Goal: Information Seeking & Learning: Check status

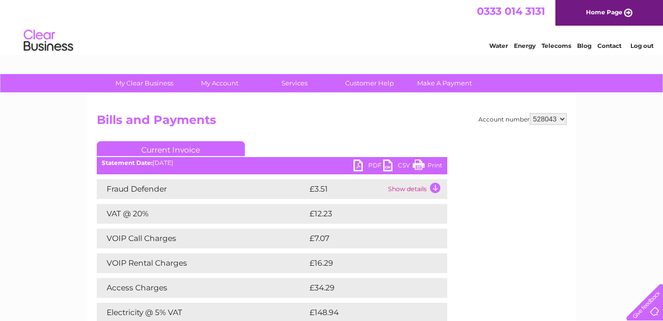
click at [435, 187] on td "Show details" at bounding box center [417, 189] width 62 height 20
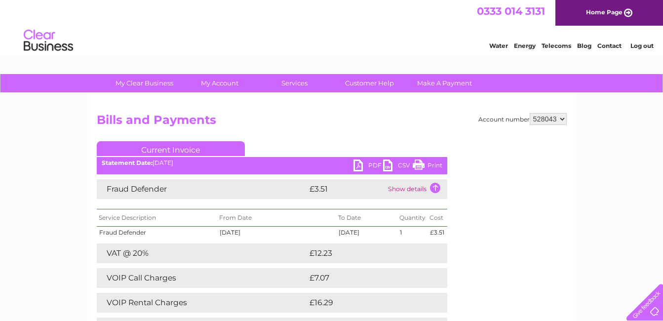
click at [435, 188] on td "Show details" at bounding box center [417, 189] width 62 height 20
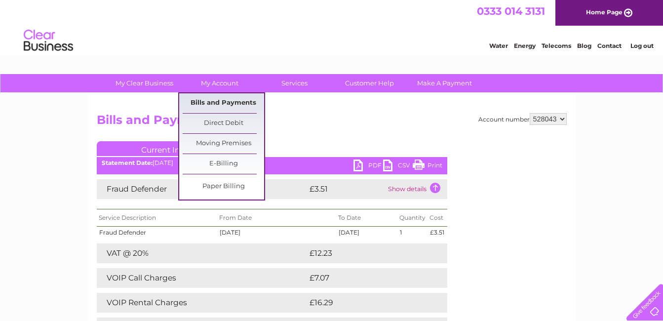
click at [216, 100] on link "Bills and Payments" at bounding box center [223, 103] width 81 height 20
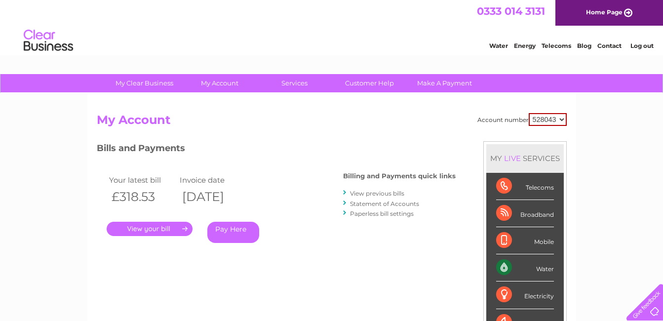
click at [365, 193] on link "View previous bills" at bounding box center [377, 193] width 54 height 7
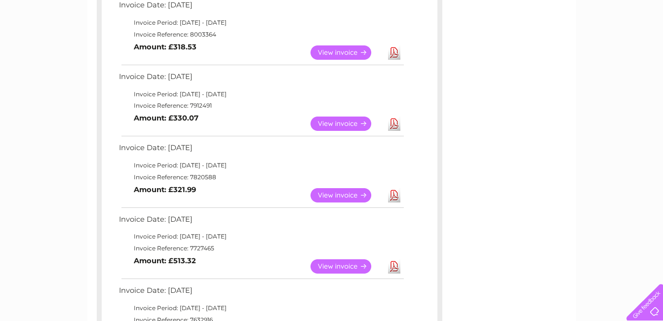
scroll to position [207, 0]
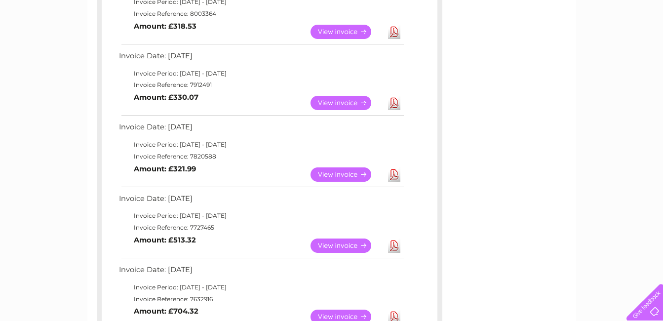
click at [351, 246] on link "View" at bounding box center [347, 246] width 73 height 14
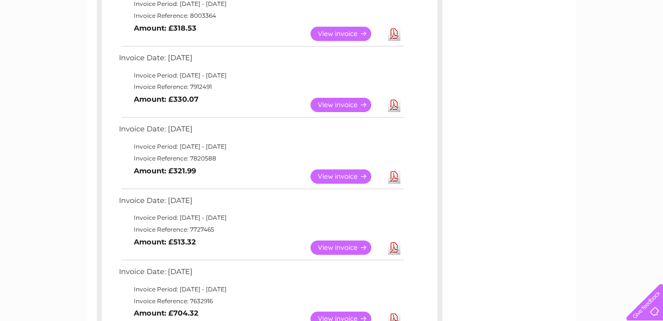
click at [340, 175] on link "View" at bounding box center [347, 176] width 73 height 14
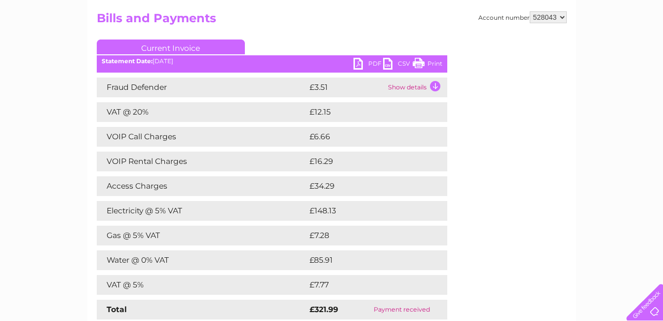
scroll to position [66, 0]
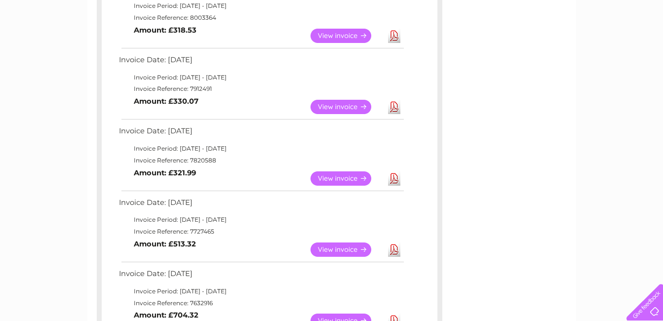
click at [337, 106] on link "View" at bounding box center [347, 107] width 73 height 14
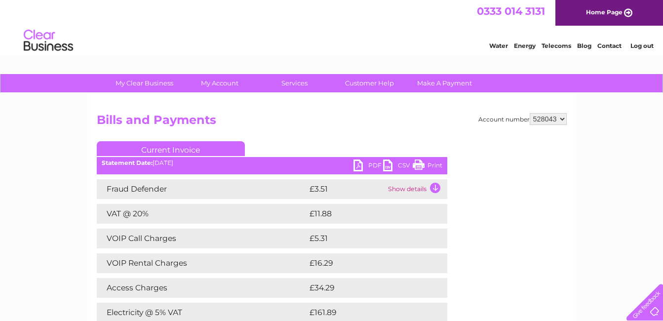
click at [644, 45] on link "Log out" at bounding box center [642, 45] width 23 height 7
